Goal: Task Accomplishment & Management: Use online tool/utility

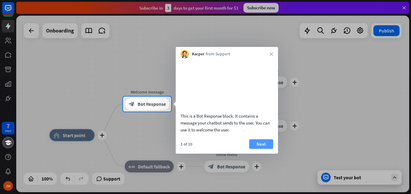
click at [263, 149] on button "Next" at bounding box center [261, 144] width 24 height 10
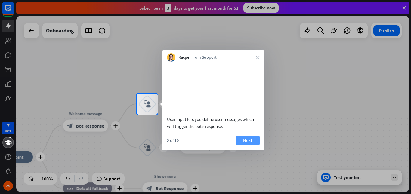
click at [247, 145] on button "Next" at bounding box center [248, 141] width 24 height 10
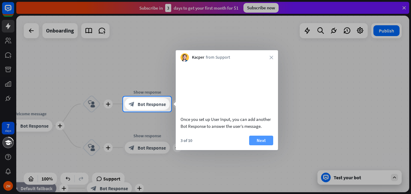
click at [261, 145] on button "Next" at bounding box center [261, 141] width 24 height 10
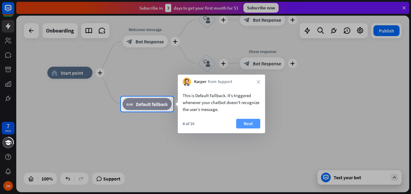
click at [243, 125] on button "Next" at bounding box center [248, 124] width 24 height 10
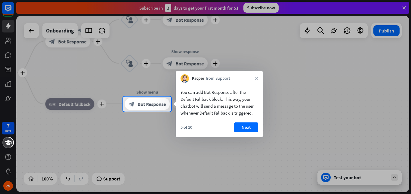
click at [256, 81] on div "Kacper from Support close" at bounding box center [219, 76] width 87 height 11
click at [256, 77] on icon "close" at bounding box center [257, 79] width 4 height 4
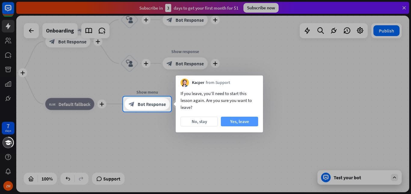
click at [226, 125] on button "Yes, leave" at bounding box center [239, 122] width 37 height 10
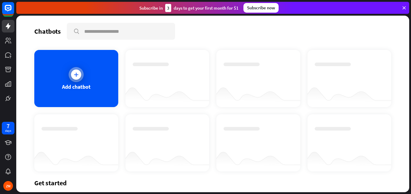
click at [82, 82] on div "Add chatbot" at bounding box center [76, 78] width 84 height 57
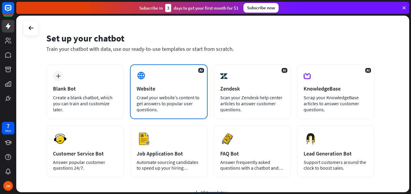
scroll to position [16, 0]
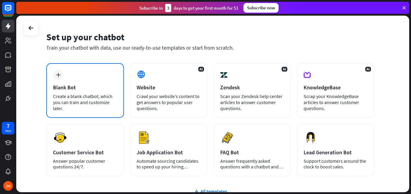
click at [89, 93] on div "Create a blank chatbot, which you can train and customize later." at bounding box center [85, 102] width 64 height 18
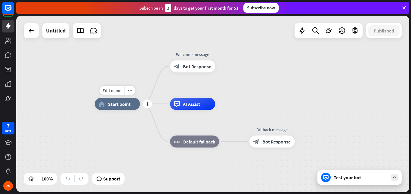
click at [126, 110] on div "Edit name more_horiz plus home_2 Start point" at bounding box center [117, 104] width 45 height 12
click at [150, 106] on div "plus" at bounding box center [147, 104] width 9 height 9
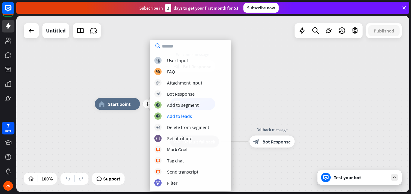
click at [118, 132] on div "plus home_2 Start point Welcome message block_bot_response Bot Response AI Assi…" at bounding box center [291, 192] width 393 height 177
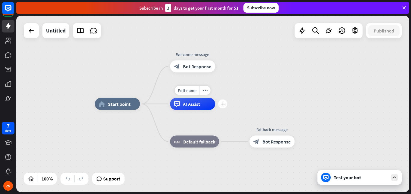
click at [214, 103] on div "AI Assist" at bounding box center [192, 104] width 45 height 12
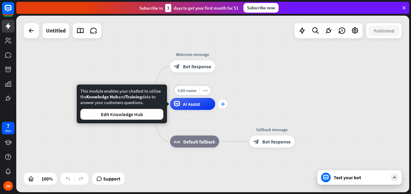
click at [224, 104] on icon "plus" at bounding box center [223, 104] width 5 height 4
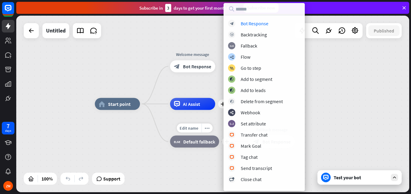
click at [195, 124] on div "Edit name" at bounding box center [189, 128] width 25 height 9
